Goal: Transaction & Acquisition: Purchase product/service

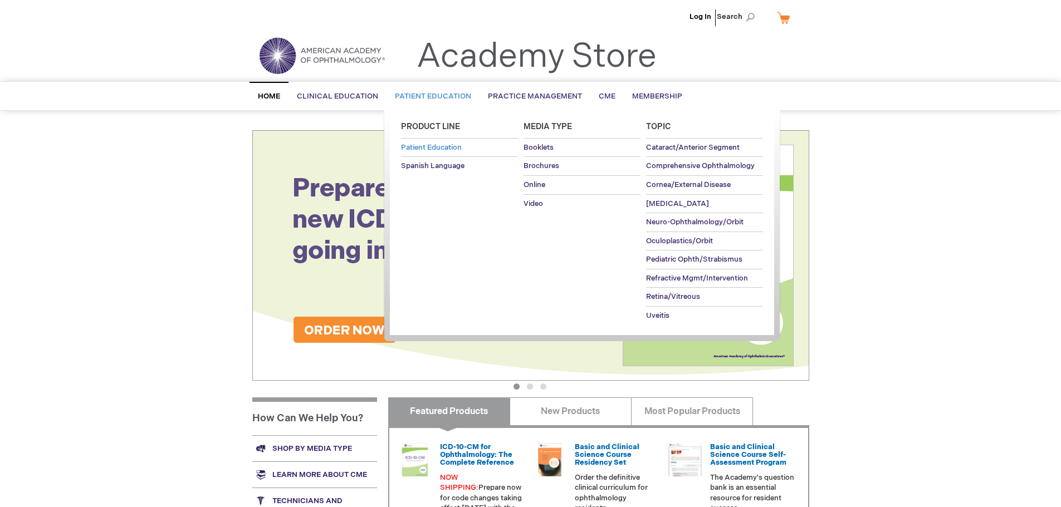
click at [452, 148] on span "Patient Education" at bounding box center [431, 147] width 61 height 9
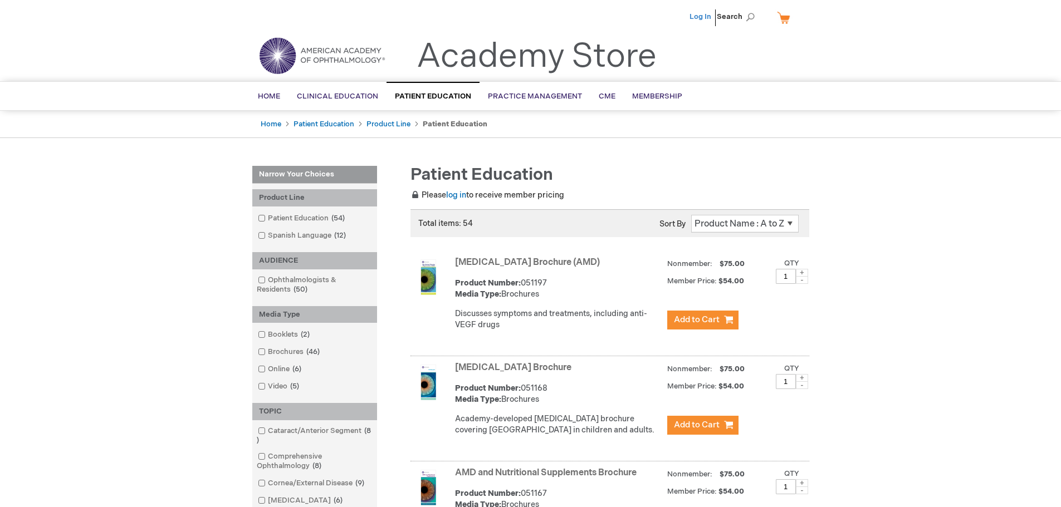
click at [701, 17] on link "Log In" at bounding box center [701, 16] width 22 height 9
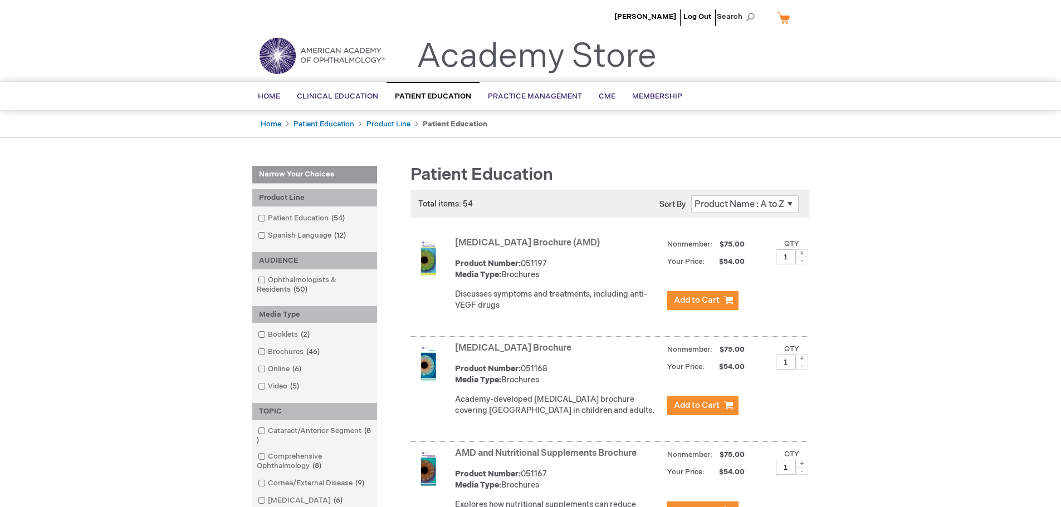
scroll to position [56, 0]
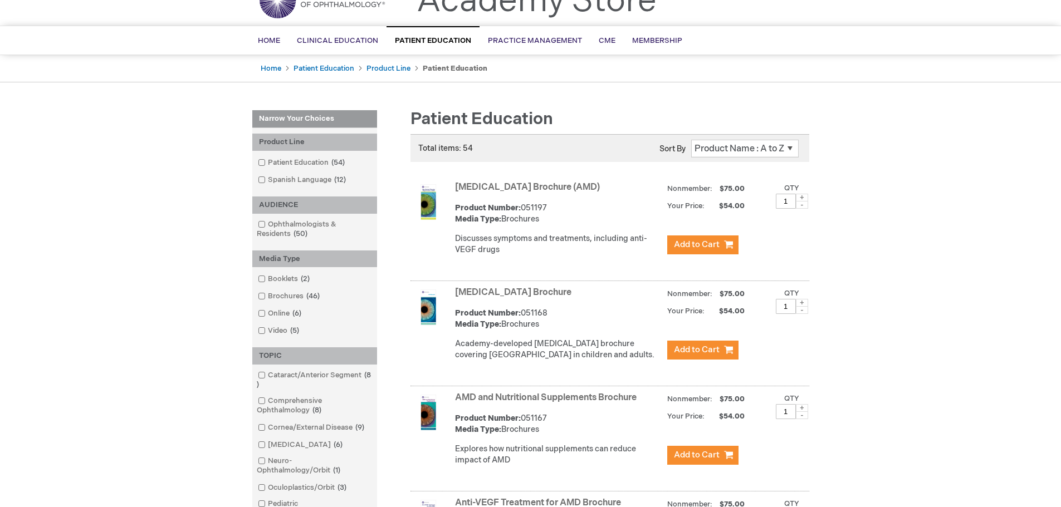
click at [800, 198] on span at bounding box center [802, 198] width 12 height 8
type input "2"
click at [710, 245] on span "Add to Cart" at bounding box center [697, 245] width 46 height 11
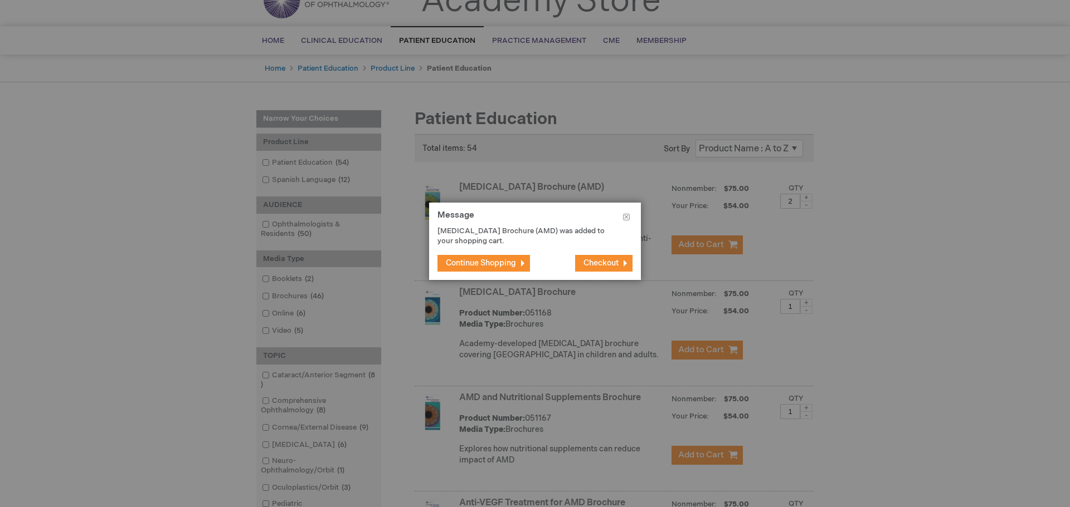
click at [515, 267] on span "Continue Shopping" at bounding box center [481, 262] width 70 height 9
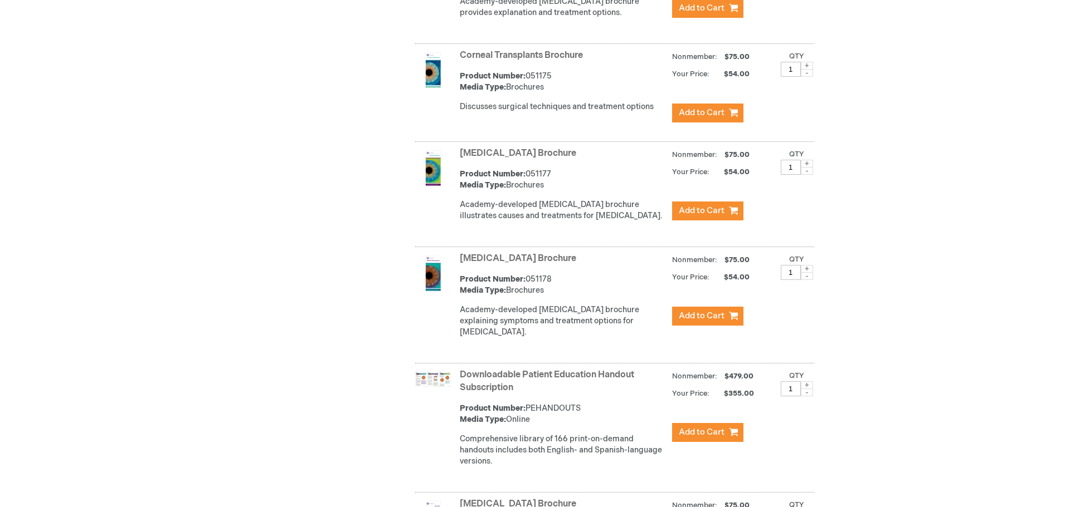
scroll to position [1393, 0]
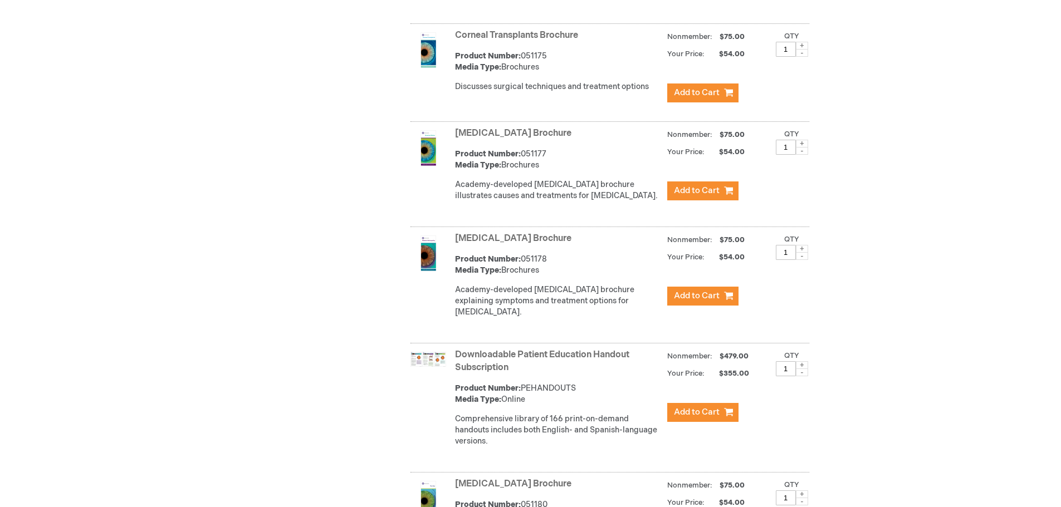
click at [802, 253] on span at bounding box center [802, 249] width 12 height 8
type input "2"
click at [707, 301] on span "Add to Cart" at bounding box center [697, 296] width 46 height 11
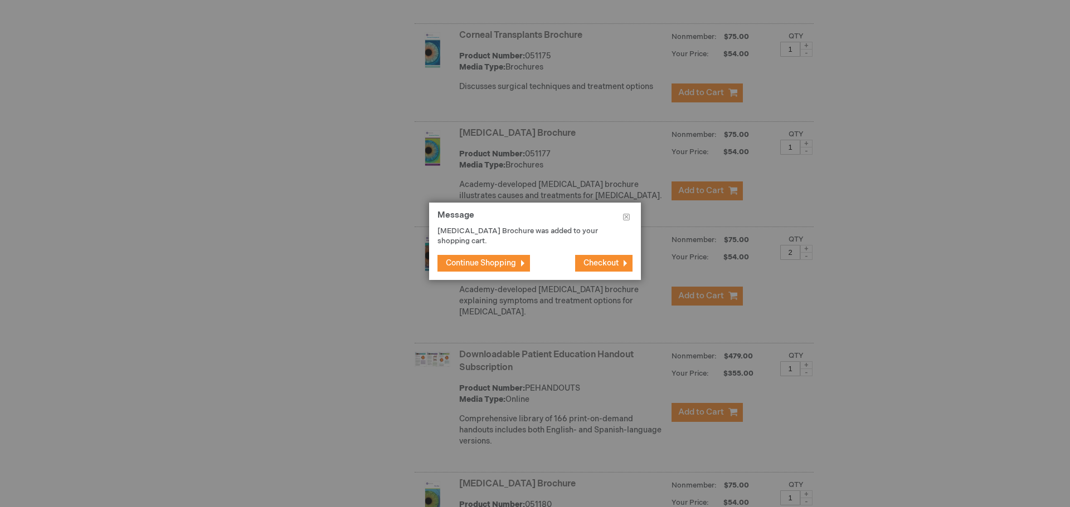
click at [597, 265] on span "Checkout" at bounding box center [600, 262] width 35 height 9
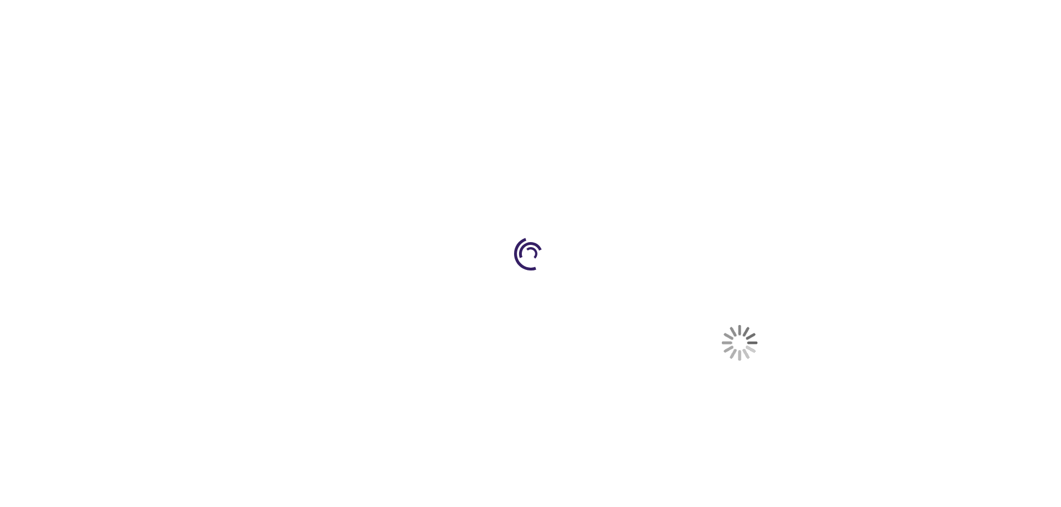
select select "US"
select select "56"
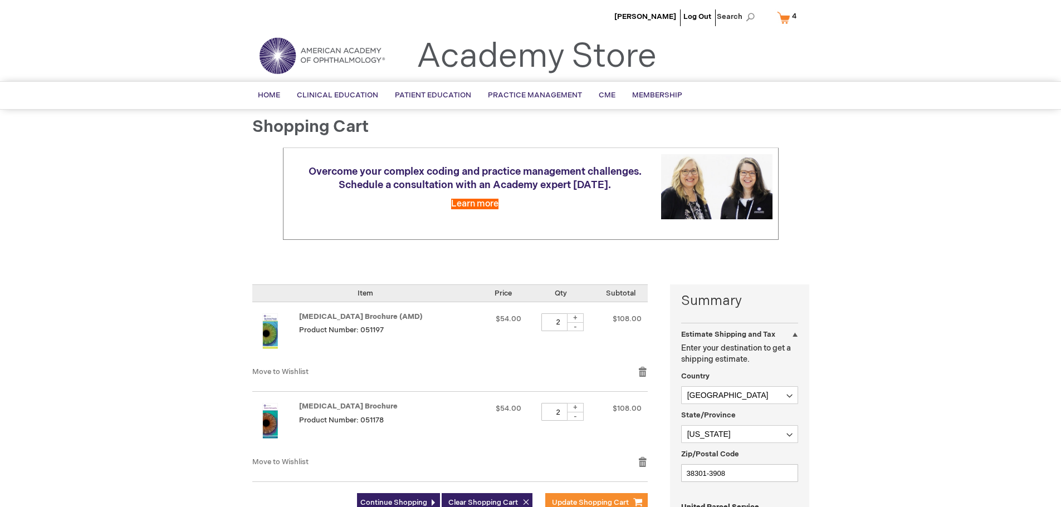
click at [584, 319] on div "+" at bounding box center [575, 318] width 17 height 9
type input "3"
click at [584, 419] on div "-" at bounding box center [575, 416] width 17 height 9
type input "1"
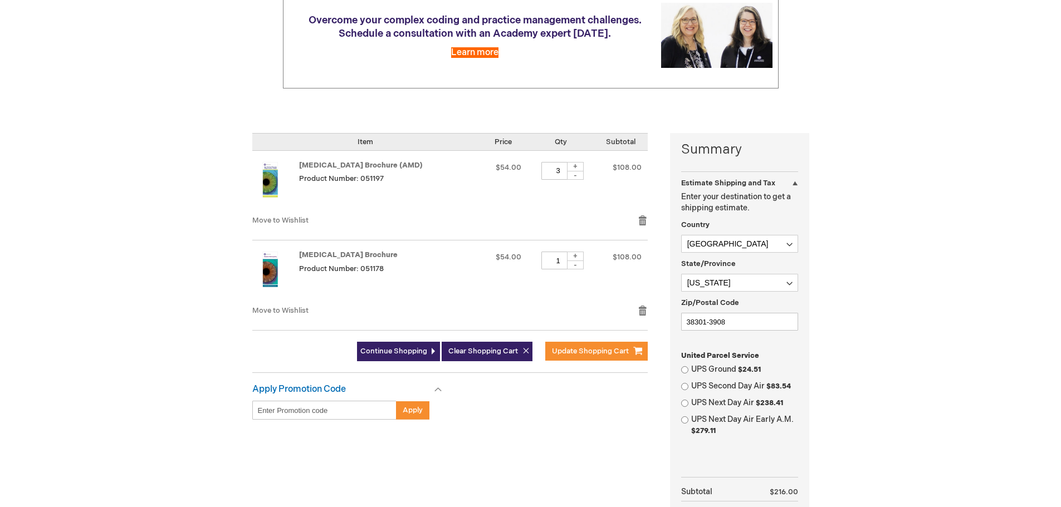
scroll to position [223, 0]
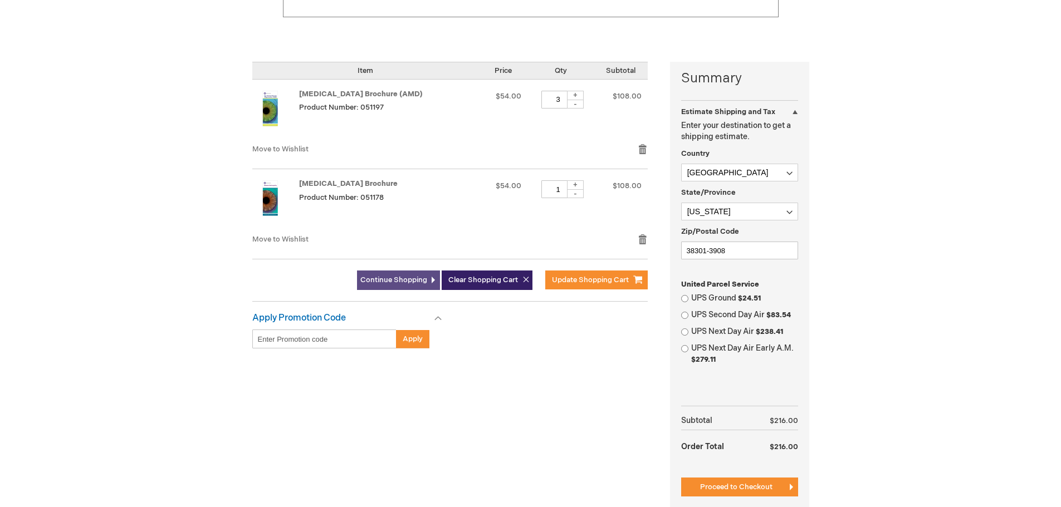
click at [420, 281] on span "Continue Shopping" at bounding box center [393, 280] width 67 height 9
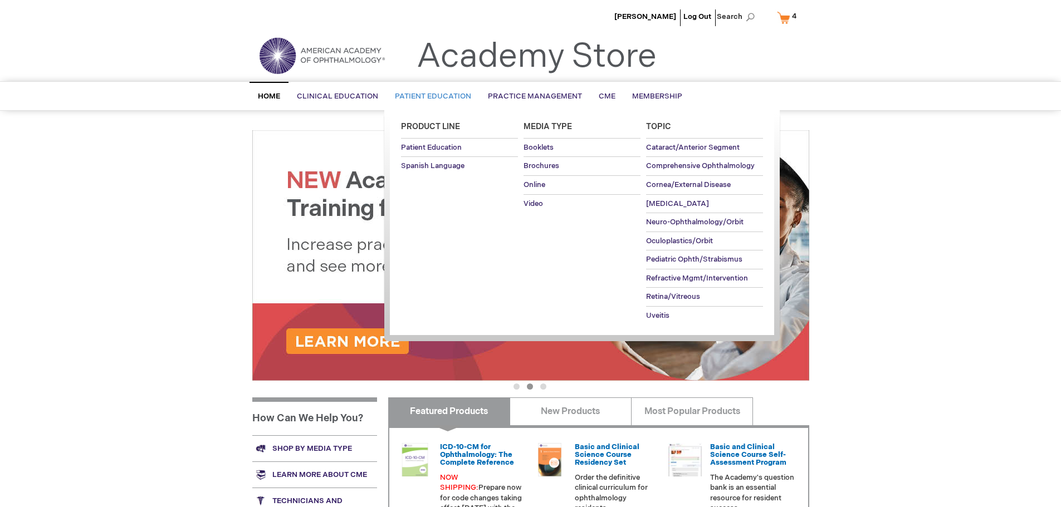
click at [440, 98] on span "Patient Education" at bounding box center [433, 96] width 76 height 9
click at [448, 149] on span "Patient Education" at bounding box center [431, 147] width 61 height 9
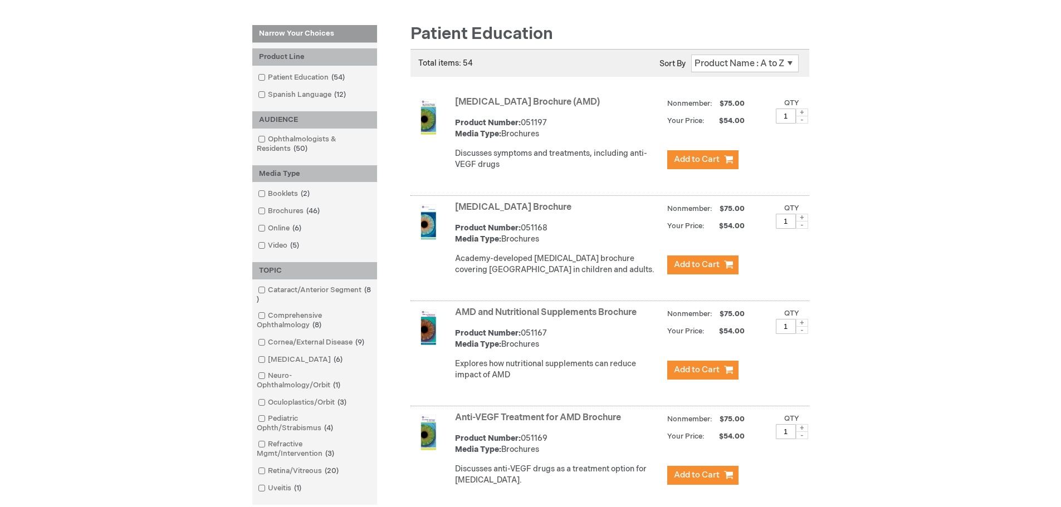
scroll to position [111, 0]
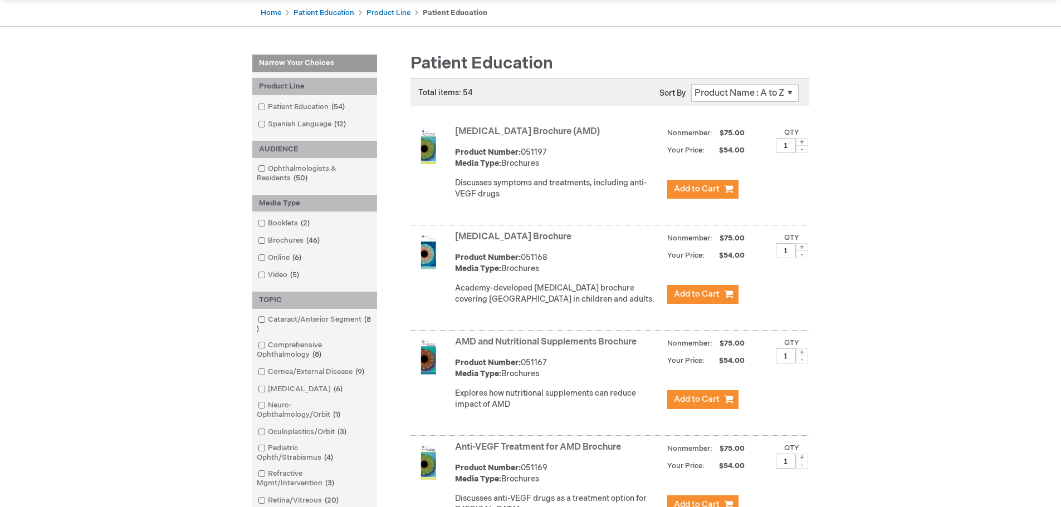
click at [790, 93] on select "Position Product Name : A to Z Product Name : Z to A Price : Low to High Price …" at bounding box center [745, 93] width 108 height 18
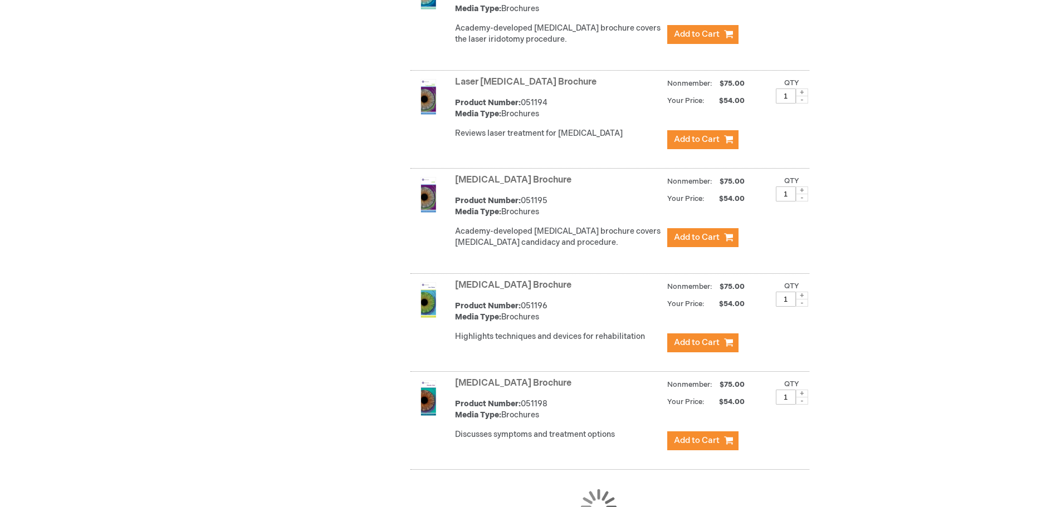
scroll to position [3015, 0]
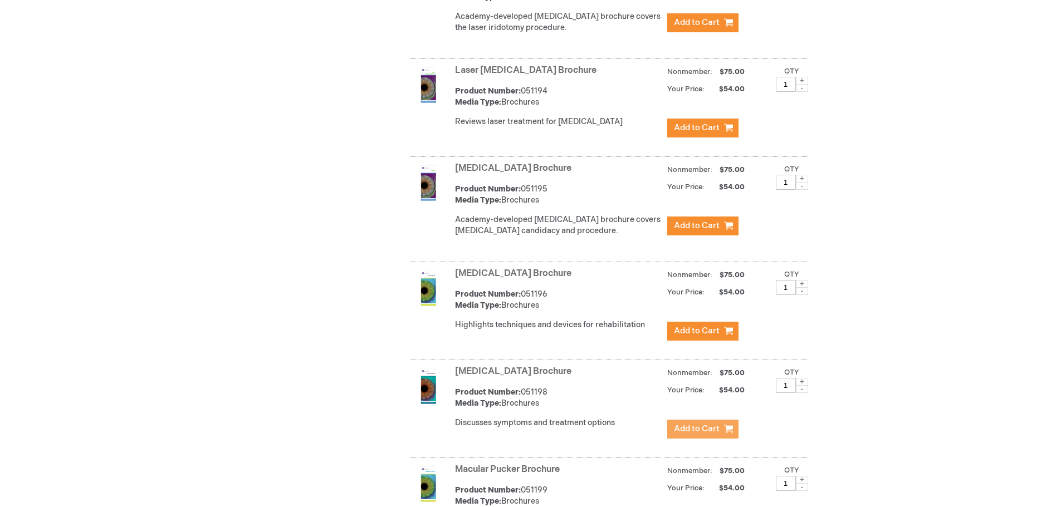
click at [699, 424] on span "Add to Cart" at bounding box center [697, 429] width 46 height 11
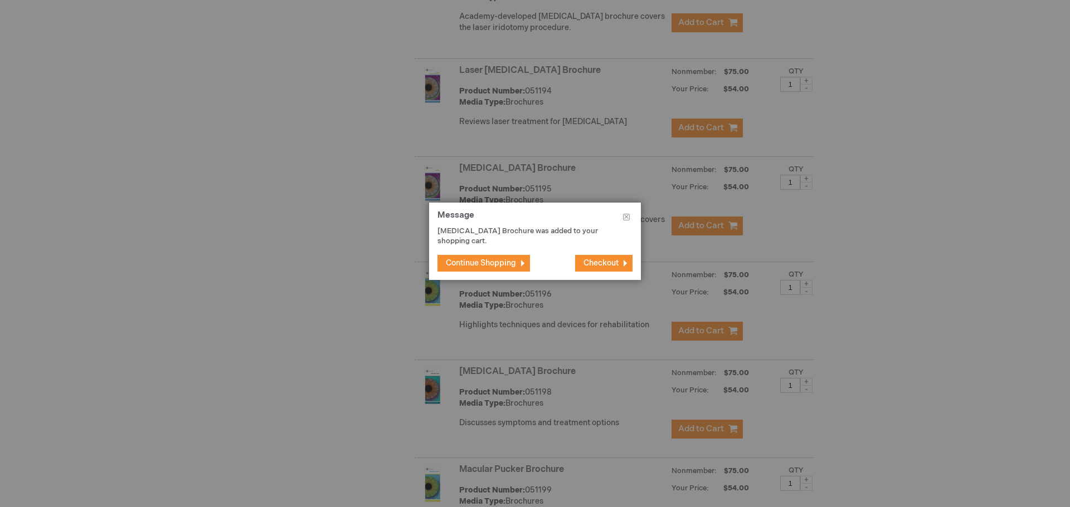
click at [500, 266] on span "Continue Shopping" at bounding box center [481, 262] width 70 height 9
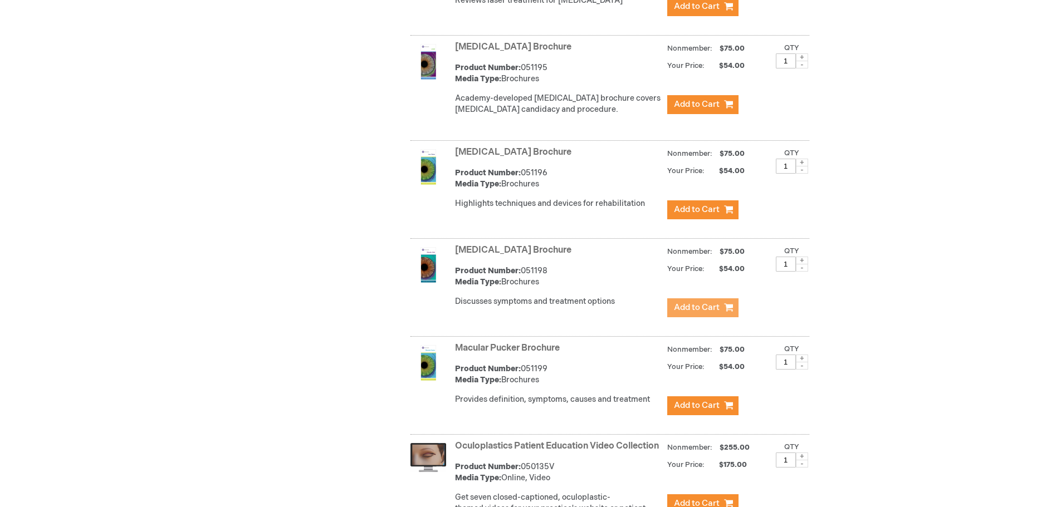
scroll to position [3183, 0]
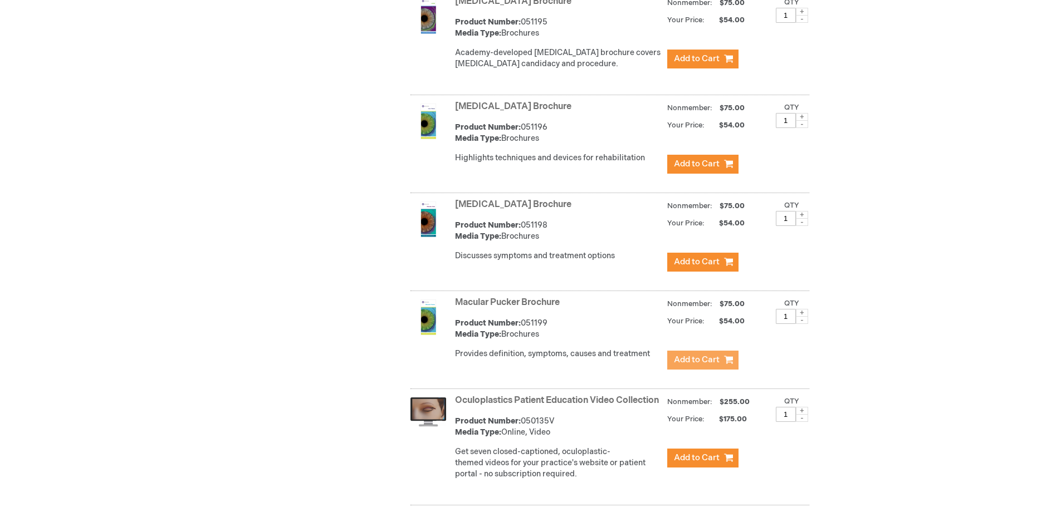
click at [720, 352] on button "Add to Cart" at bounding box center [702, 360] width 71 height 19
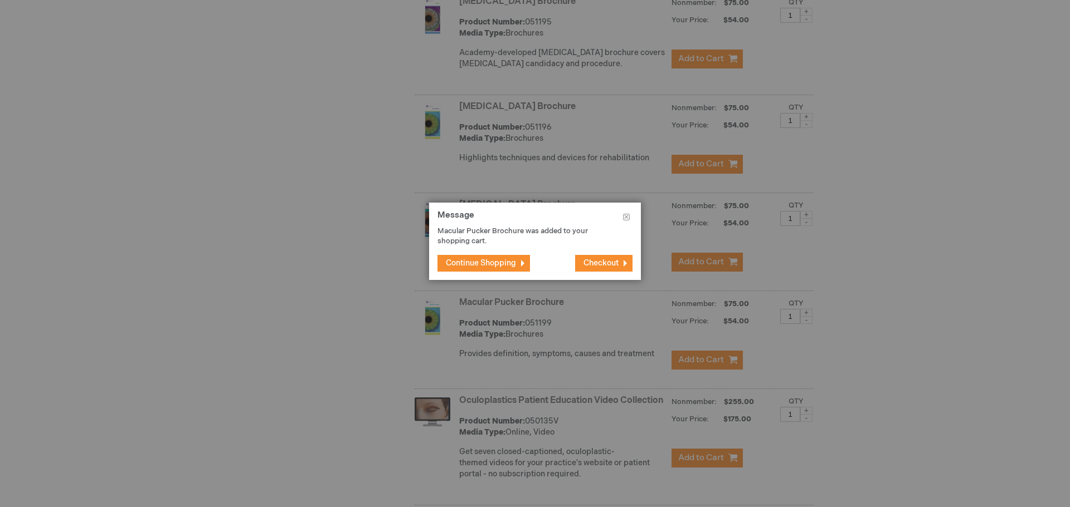
click at [511, 265] on span "Continue Shopping" at bounding box center [481, 262] width 70 height 9
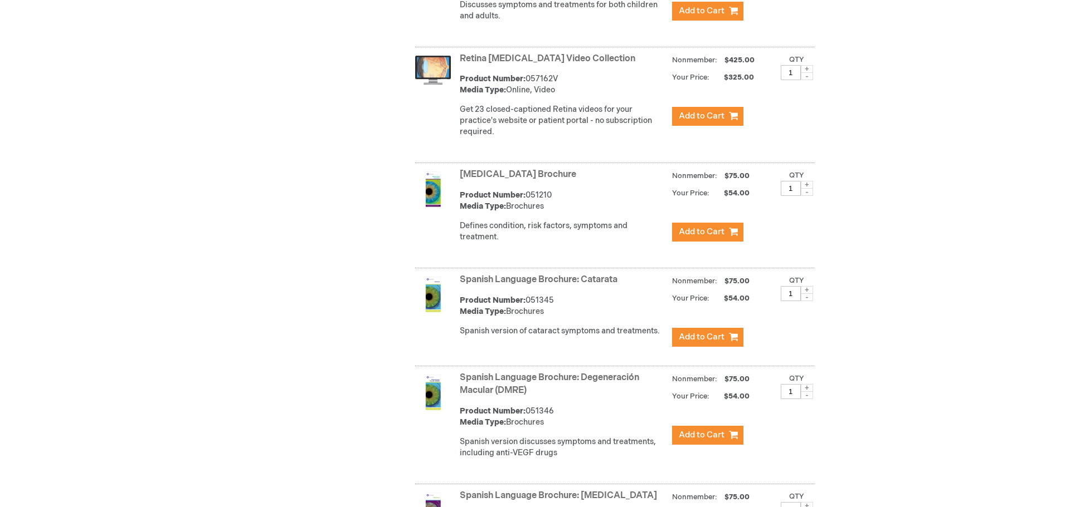
scroll to position [4297, 0]
click at [803, 180] on span at bounding box center [802, 184] width 12 height 8
type input "3"
click at [696, 227] on span "Add to Cart" at bounding box center [697, 231] width 46 height 11
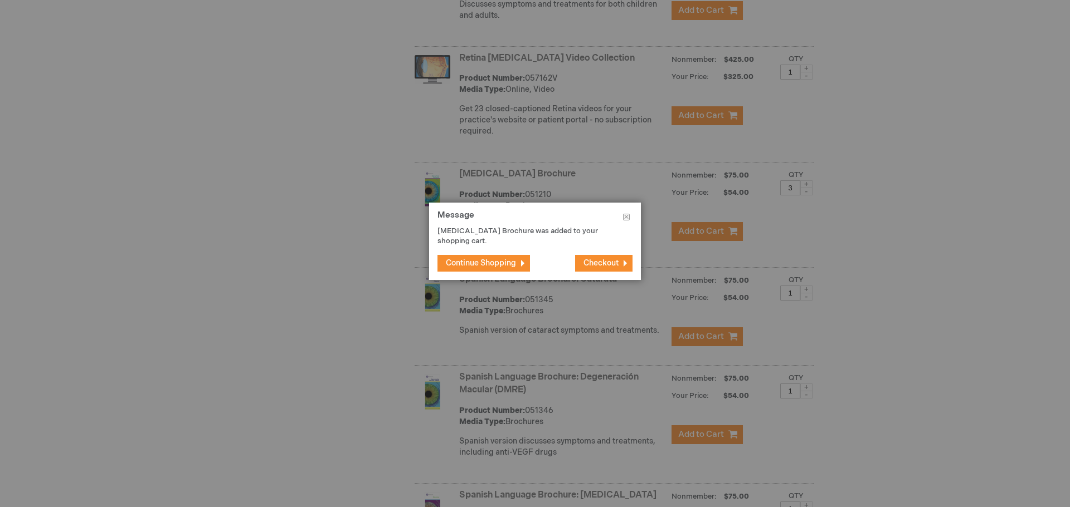
click at [604, 266] on span "Checkout" at bounding box center [600, 262] width 35 height 9
click at [624, 264] on button "Checkout" at bounding box center [603, 263] width 57 height 17
click at [587, 260] on span "Checkout" at bounding box center [600, 262] width 35 height 9
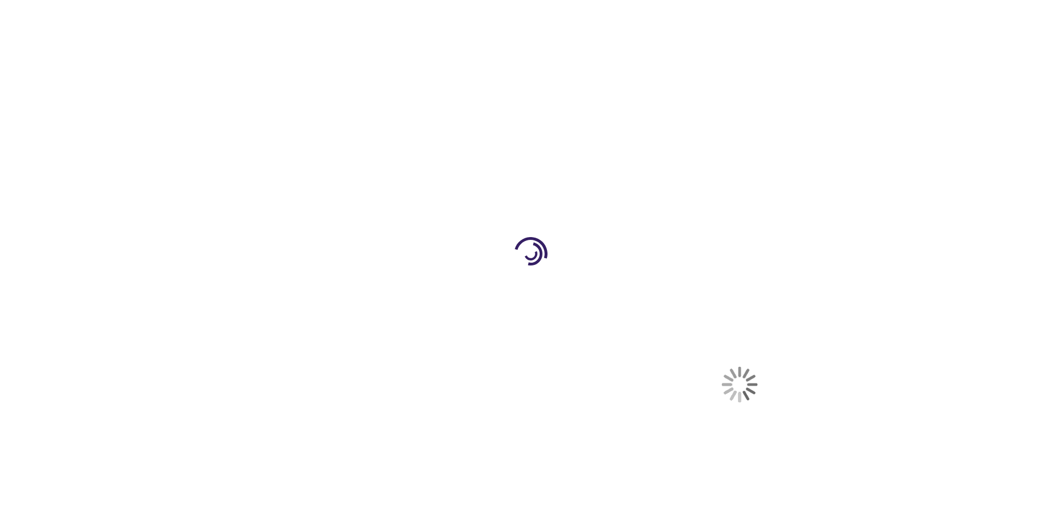
select select "US"
select select "56"
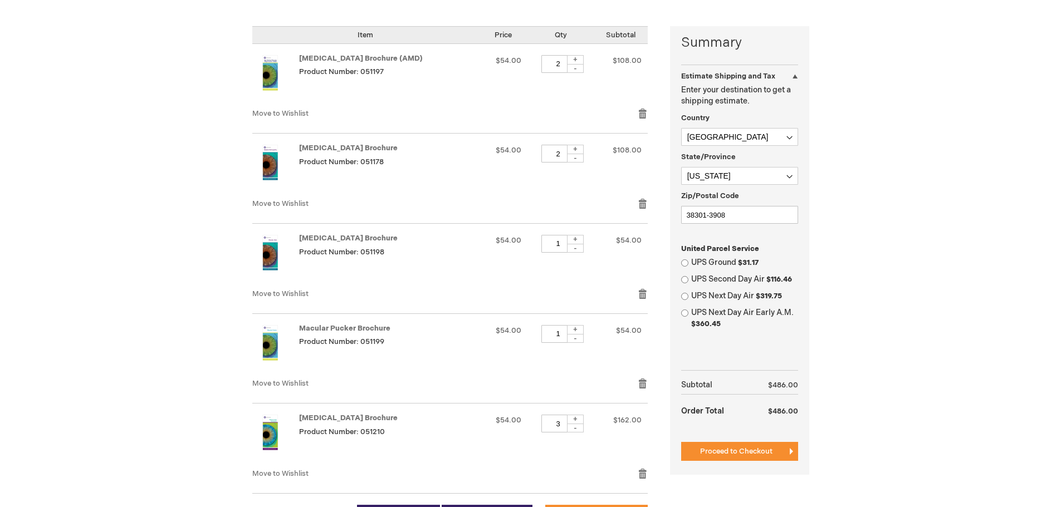
scroll to position [279, 0]
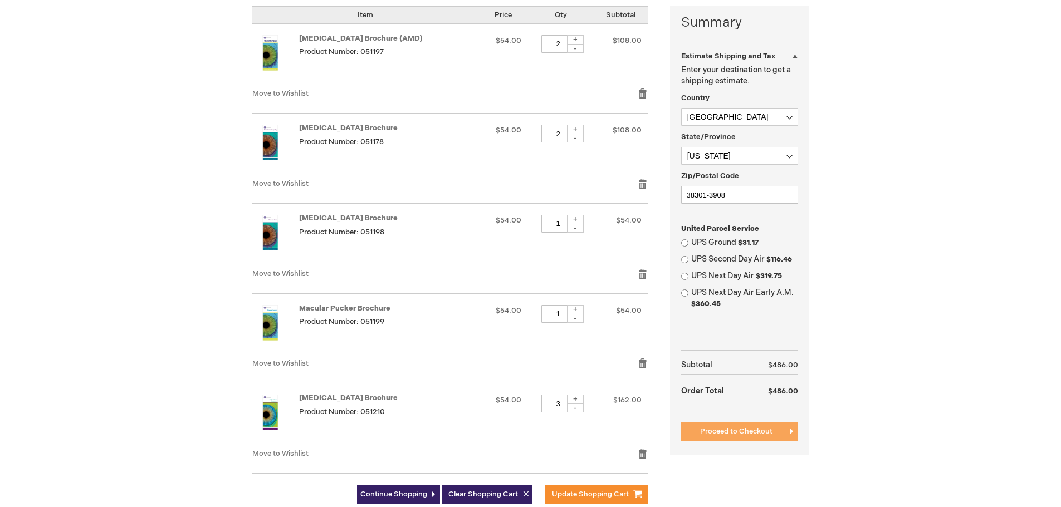
click at [746, 431] on span "Proceed to Checkout" at bounding box center [736, 431] width 72 height 9
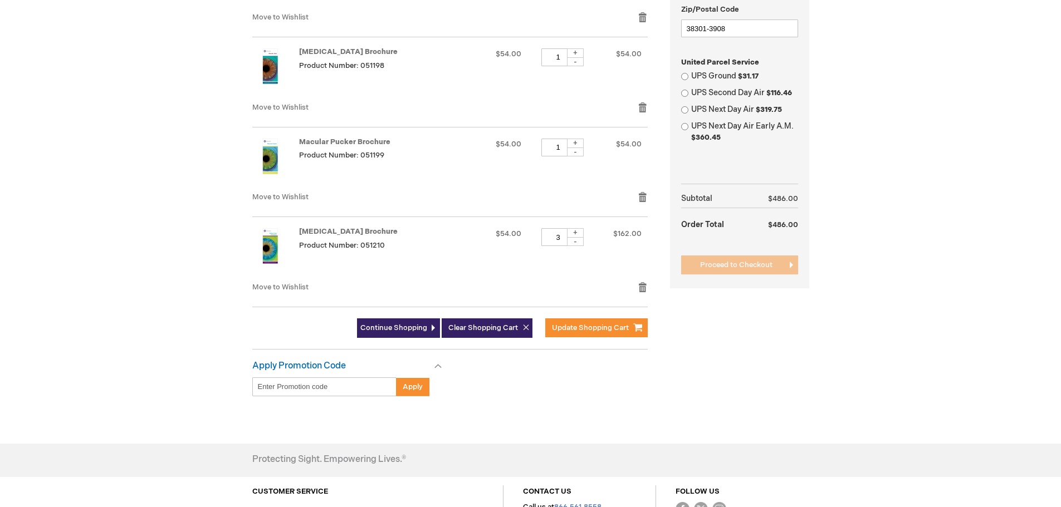
scroll to position [446, 0]
click at [684, 77] on input "UPS Ground $31.17" at bounding box center [684, 75] width 7 height 7
radio input "true"
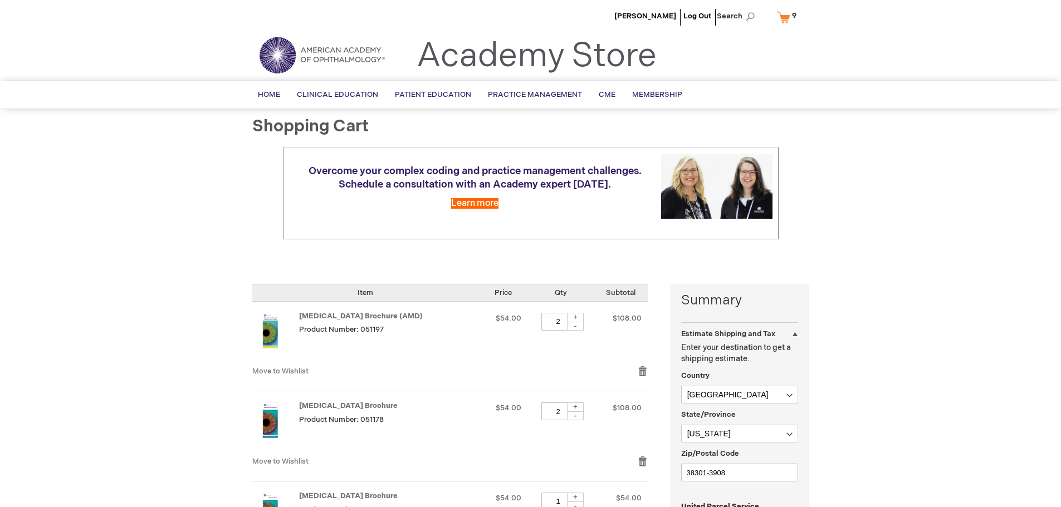
scroll to position [0, 0]
click at [785, 18] on link "My Cart 9 9 items" at bounding box center [789, 17] width 29 height 19
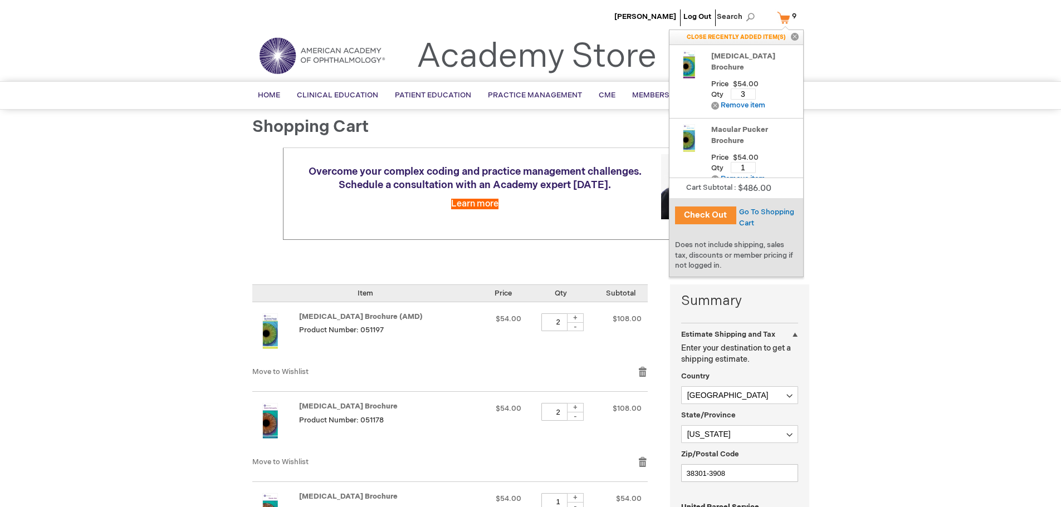
click at [712, 216] on button "Check Out" at bounding box center [705, 216] width 61 height 18
click at [707, 216] on button "Check Out" at bounding box center [705, 216] width 61 height 18
click at [709, 216] on button "Check Out" at bounding box center [705, 216] width 61 height 18
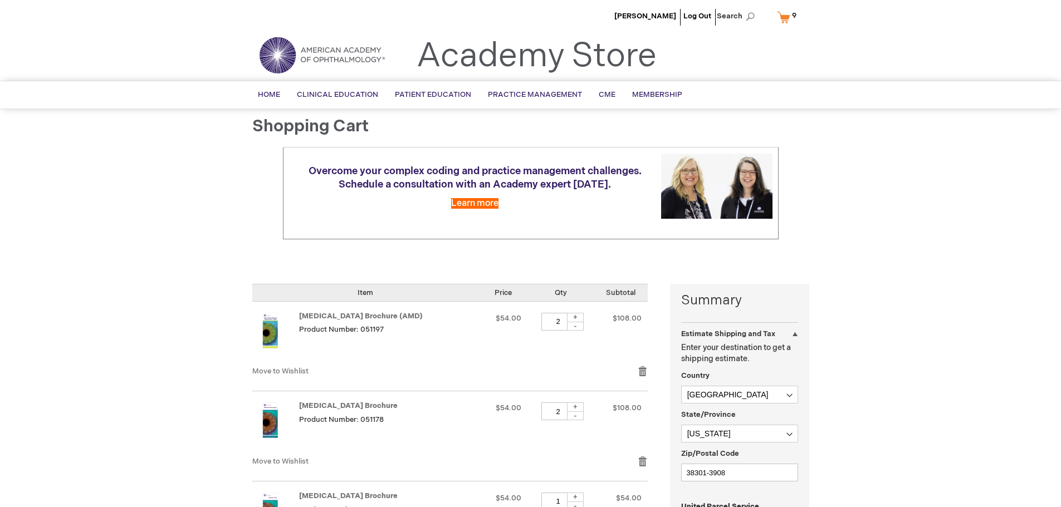
scroll to position [0, 0]
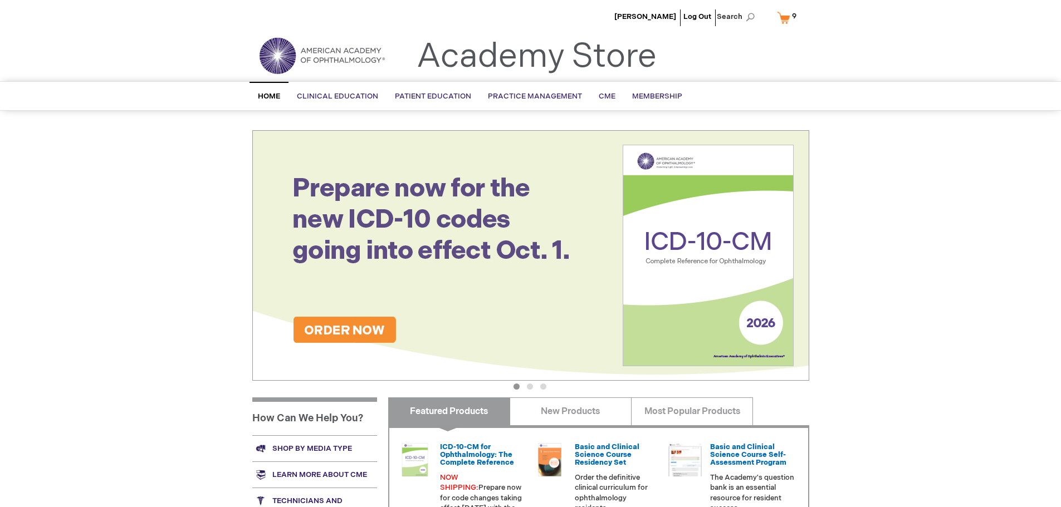
click at [789, 18] on link "My Cart 9 9 items" at bounding box center [789, 17] width 29 height 19
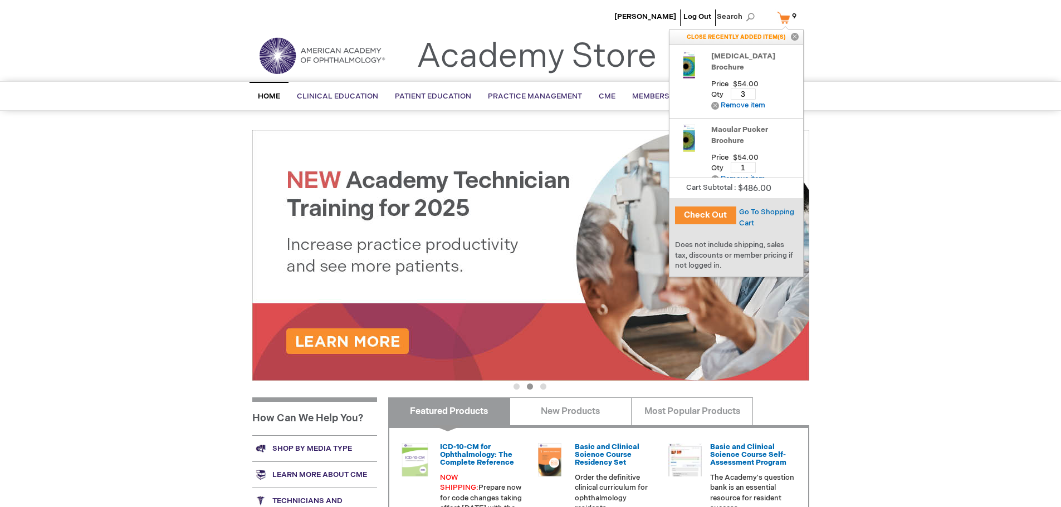
click at [715, 217] on button "Check Out" at bounding box center [705, 216] width 61 height 18
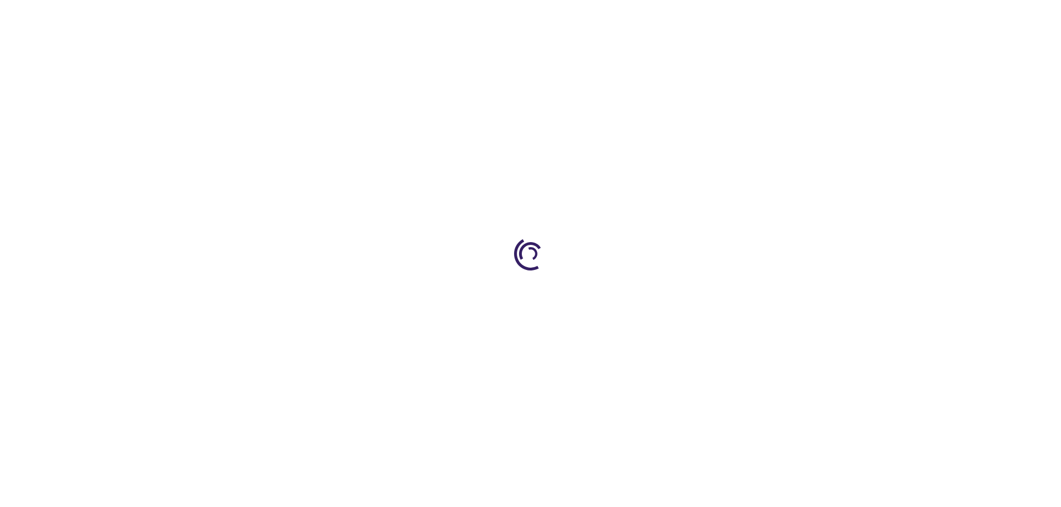
select select "US"
select select "56"
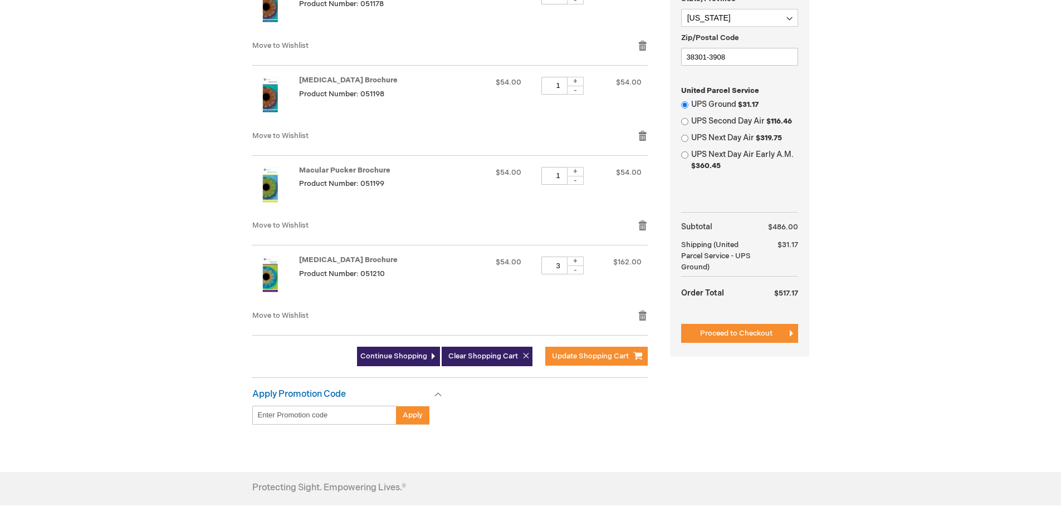
scroll to position [446, 0]
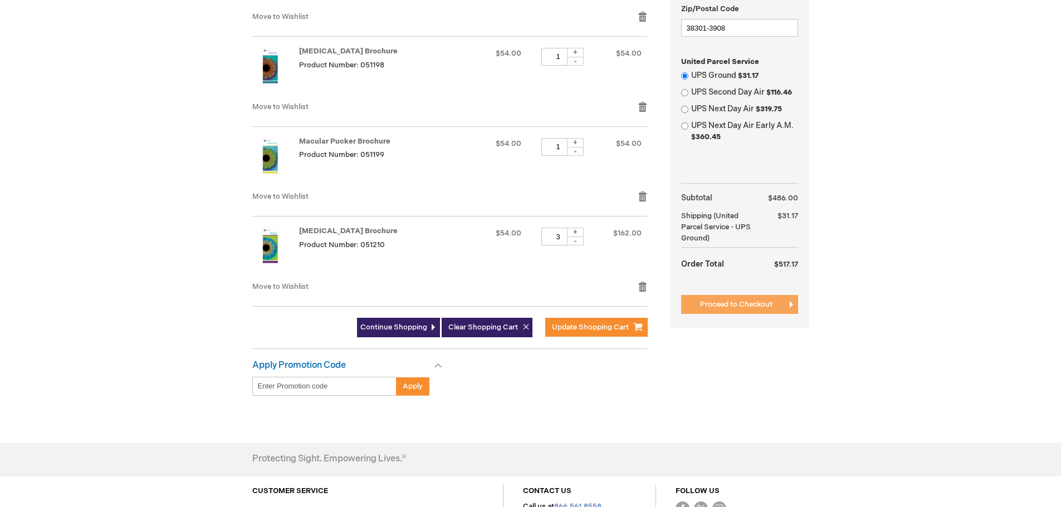
click at [743, 305] on span "Proceed to Checkout" at bounding box center [736, 304] width 72 height 9
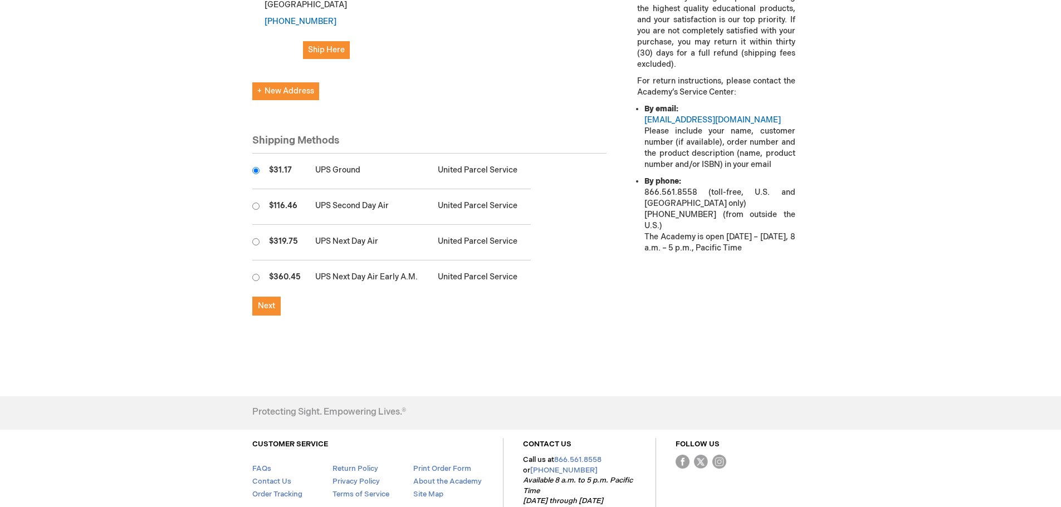
scroll to position [501, 0]
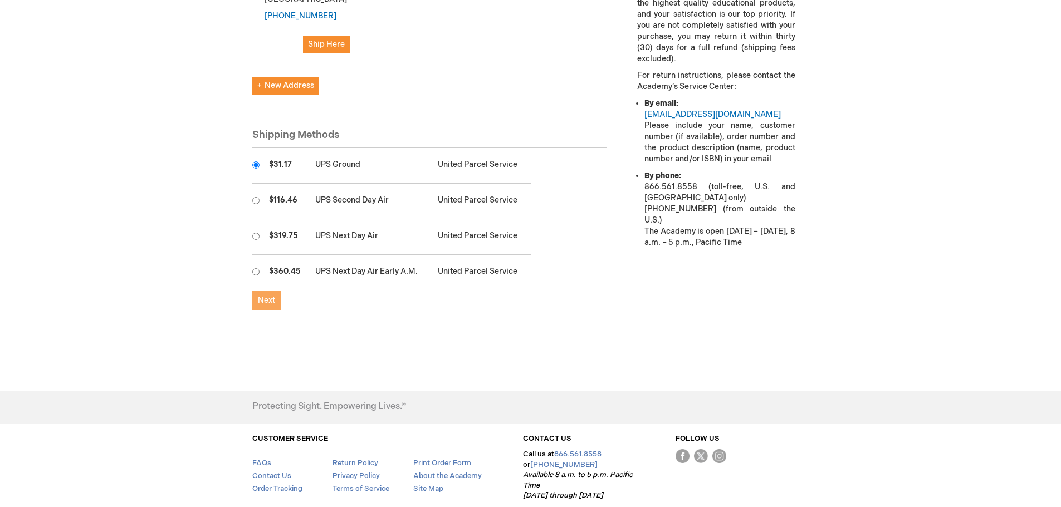
click at [272, 296] on span "Next" at bounding box center [266, 300] width 17 height 9
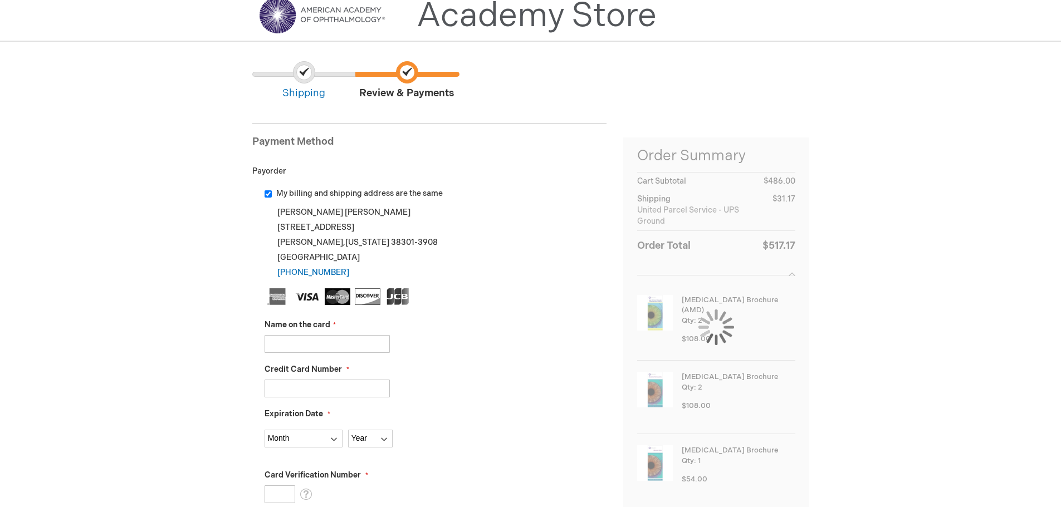
scroll to position [111, 0]
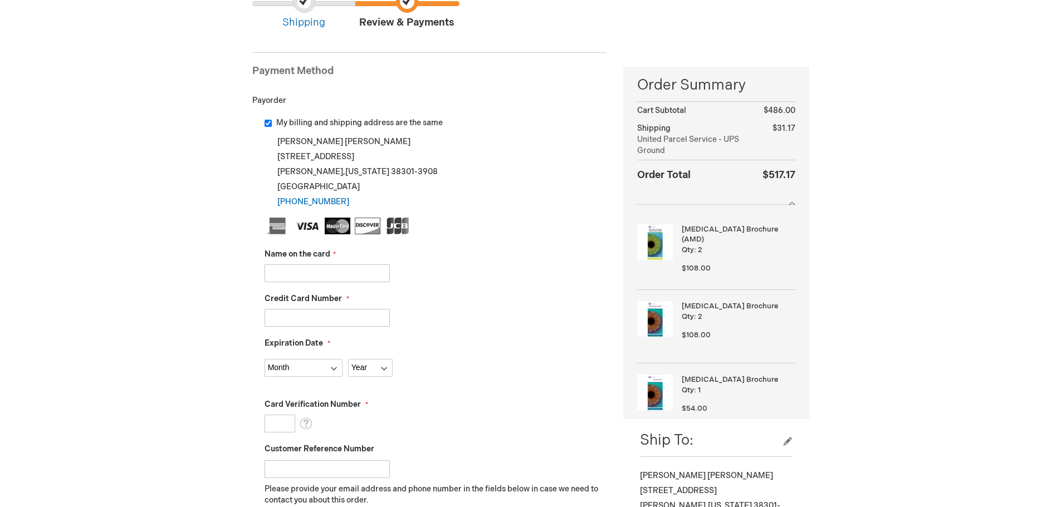
click at [318, 275] on input "Name on the card" at bounding box center [327, 274] width 125 height 18
type input "Mid-South Retina, PLC"
click at [306, 314] on input "Credit Card Number" at bounding box center [327, 318] width 125 height 18
type input "4798495900081720"
click at [333, 370] on select "Month 01 - January 02 - February 03 - March 04 - April 05 - May 06 - June 07 - …" at bounding box center [304, 368] width 78 height 18
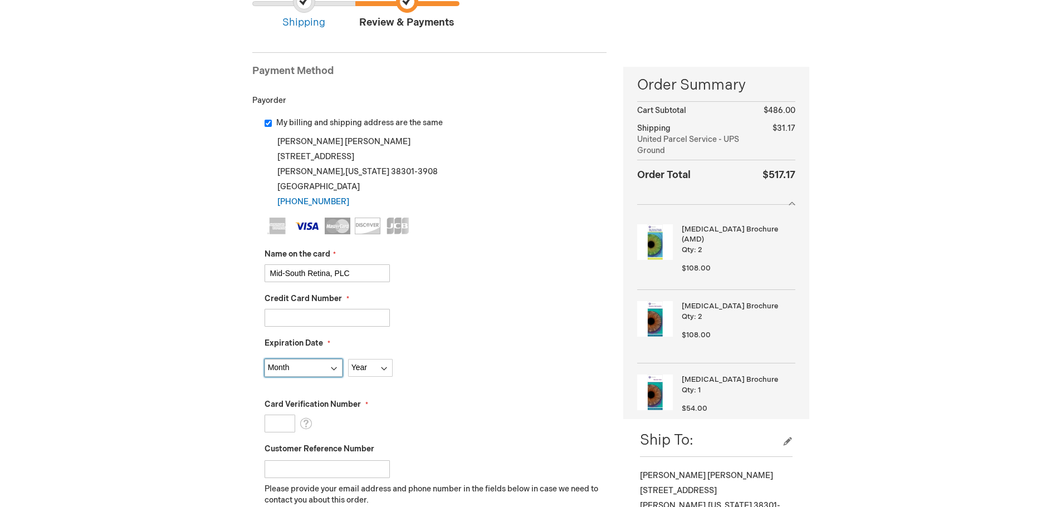
select select "10"
click at [265, 359] on select "Month 01 - January 02 - February 03 - March 04 - April 05 - May 06 - June 07 - …" at bounding box center [304, 368] width 78 height 18
click at [335, 369] on select "Month 01 - January 02 - February 03 - March 04 - April 05 - May 06 - June 07 - …" at bounding box center [304, 368] width 78 height 18
click at [428, 357] on div "Month 01 - January 02 - February 03 - March 04 - April 05 - May 06 - June 07 - …" at bounding box center [436, 365] width 343 height 23
click at [387, 367] on select "Year 2025 2026 2027 2028 2029 2030 2031 2032 2033 2034 2035" at bounding box center [370, 368] width 45 height 18
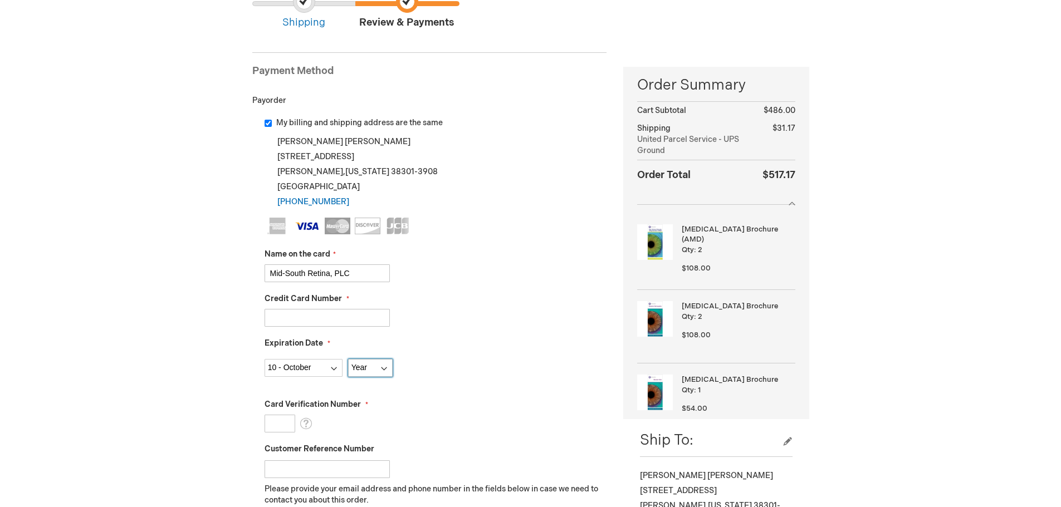
select select "2028"
click at [348, 359] on select "Year 2025 2026 2027 2028 2029 2030 2031 2032 2033 2034 2035" at bounding box center [370, 368] width 45 height 18
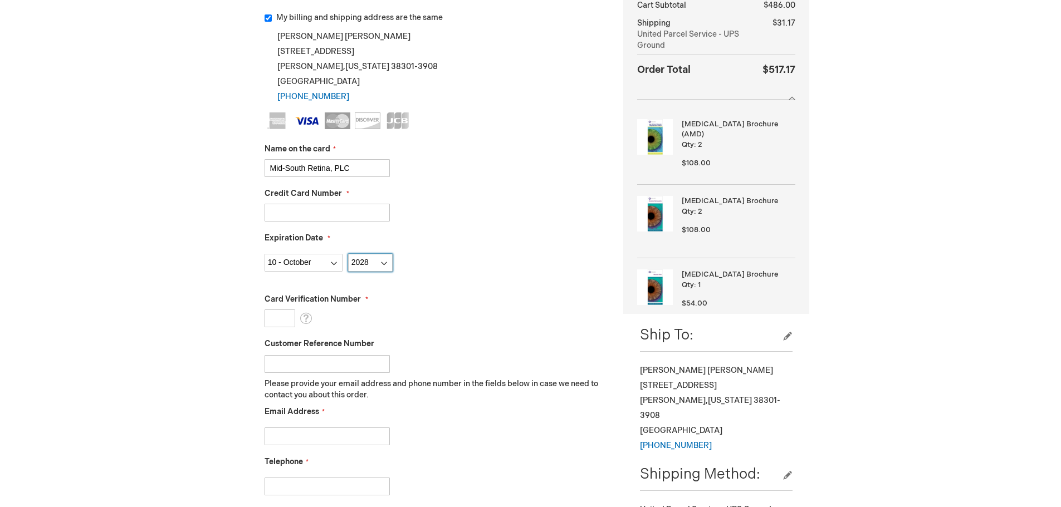
scroll to position [223, 0]
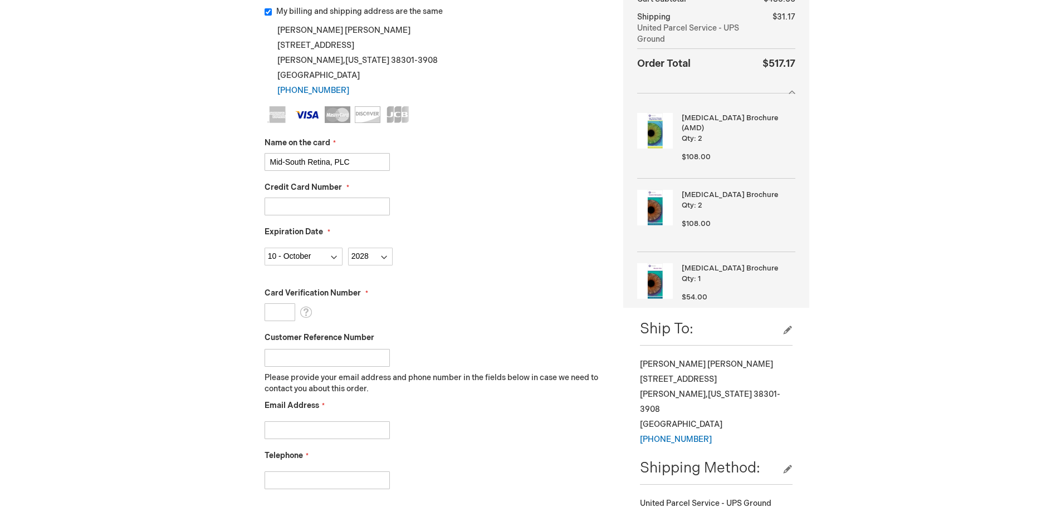
click at [283, 311] on input "Card Verification Number" at bounding box center [280, 313] width 31 height 18
type input "734"
click at [308, 360] on input "Customer Reference Number" at bounding box center [327, 358] width 125 height 18
type input "k"
click at [271, 428] on input "Email Address" at bounding box center [327, 431] width 125 height 18
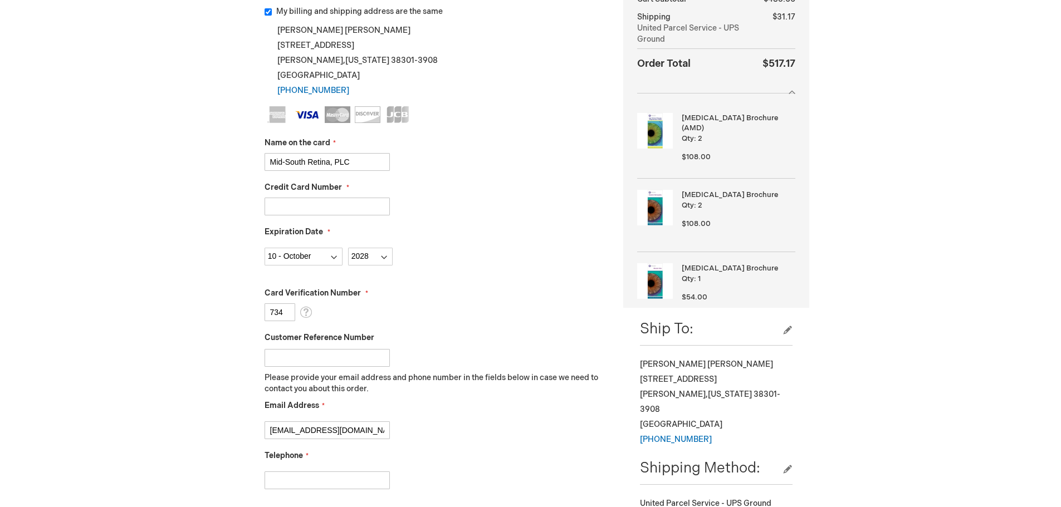
type input "kschueller@midsouthretina.com"
click at [278, 484] on input "Telephone" at bounding box center [327, 481] width 125 height 18
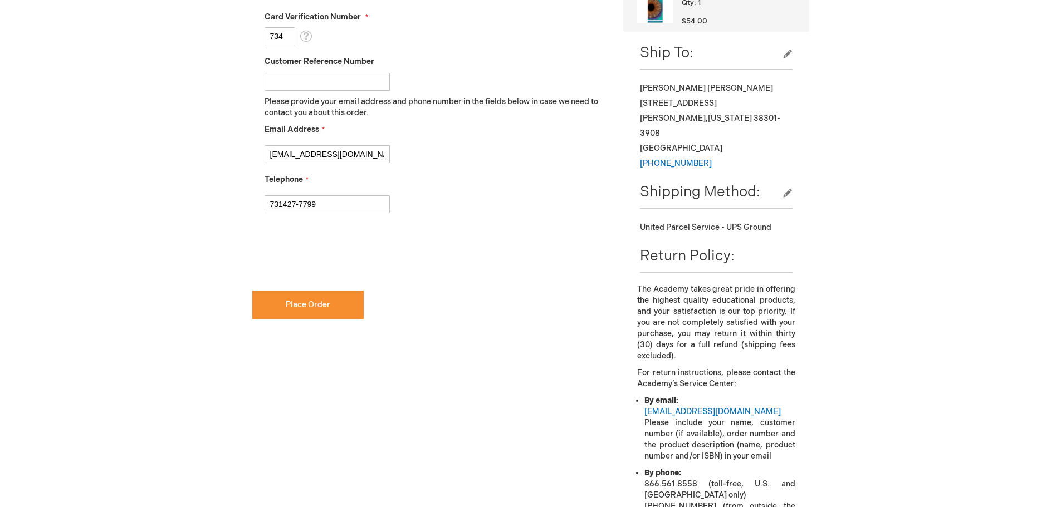
scroll to position [501, 0]
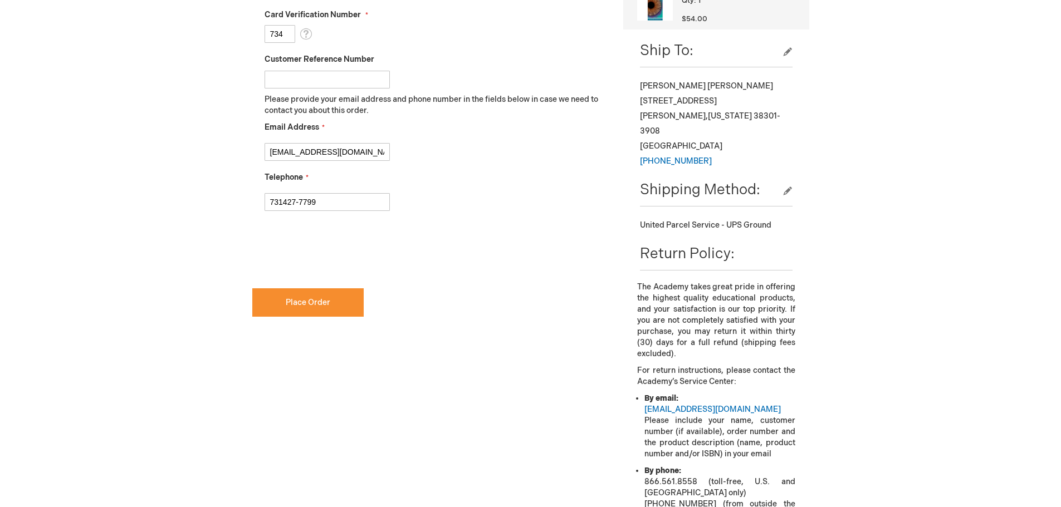
type input "731427-7799"
checkbox input "true"
click at [307, 300] on span "Place Order" at bounding box center [308, 302] width 45 height 9
